Goal: Transaction & Acquisition: Purchase product/service

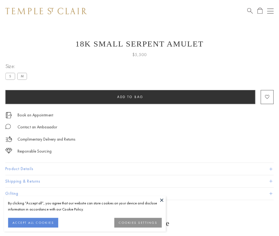
scroll to position [0, 0]
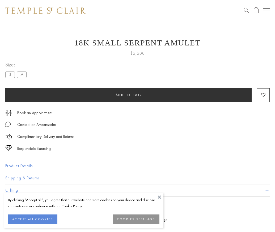
click at [128, 95] on span "Add to bag" at bounding box center [129, 95] width 26 height 5
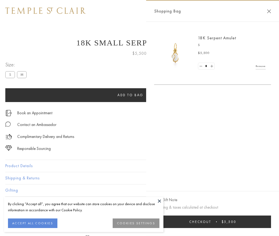
click at [213, 222] on button "Checkout $5,500" at bounding box center [212, 222] width 117 height 12
